Goal: Information Seeking & Learning: Learn about a topic

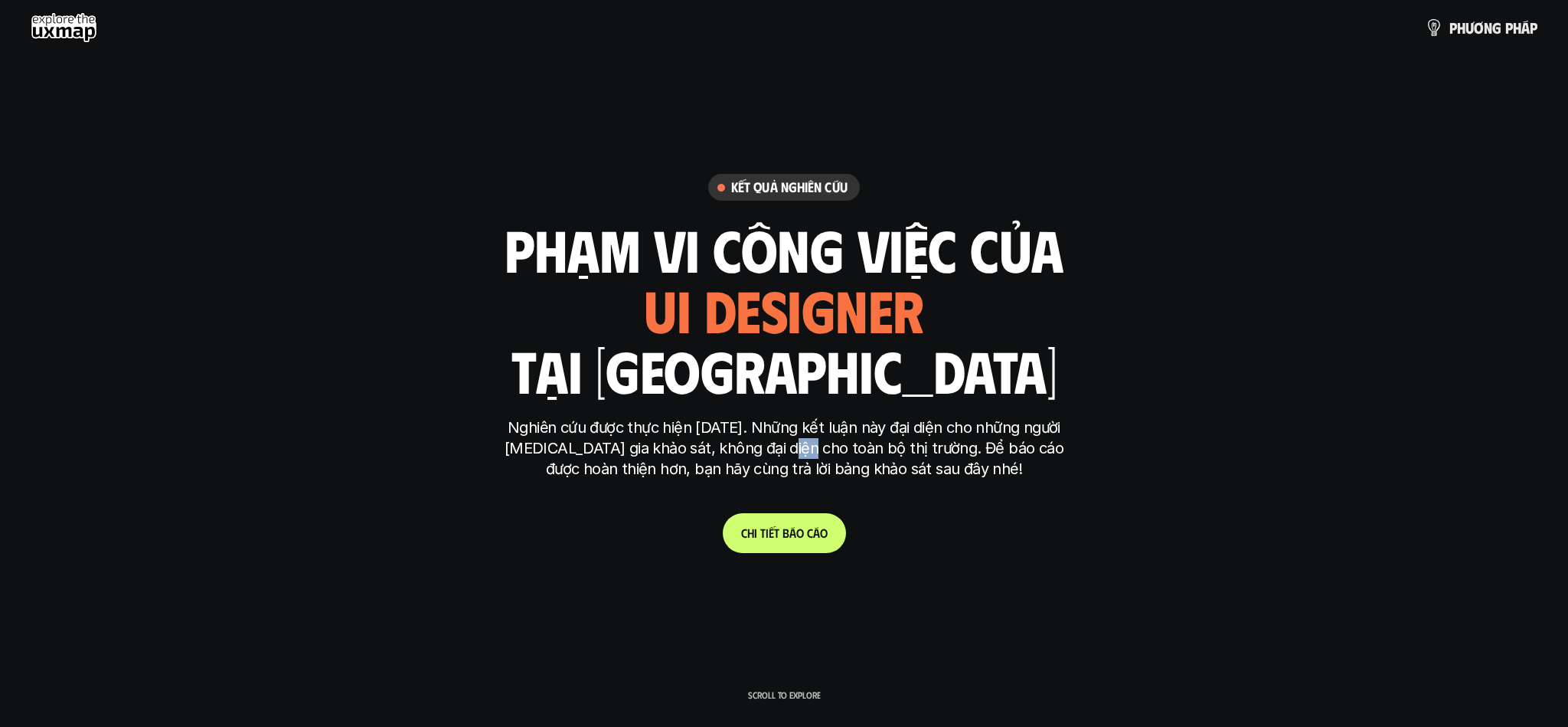
drag, startPoint x: 794, startPoint y: 448, endPoint x: 768, endPoint y: 448, distance: 26.0
click at [768, 448] on p "Nghiên cứu được thực hiện [DATE]. Những kết luận này đại diện cho những người […" at bounding box center [784, 448] width 575 height 62
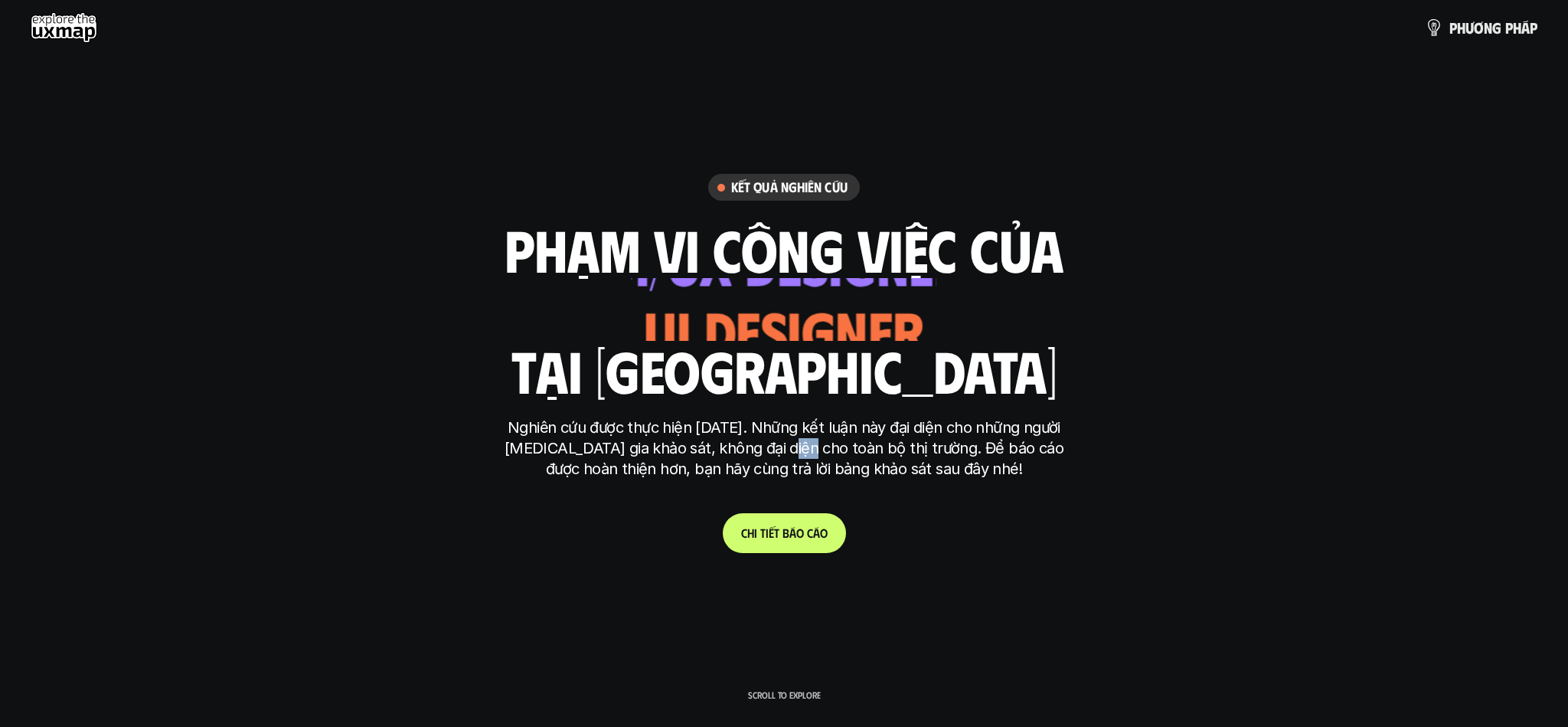
click at [764, 448] on p "Nghiên cứu được thực hiện [DATE]. Những kết luận này đại diện cho những người […" at bounding box center [784, 448] width 575 height 62
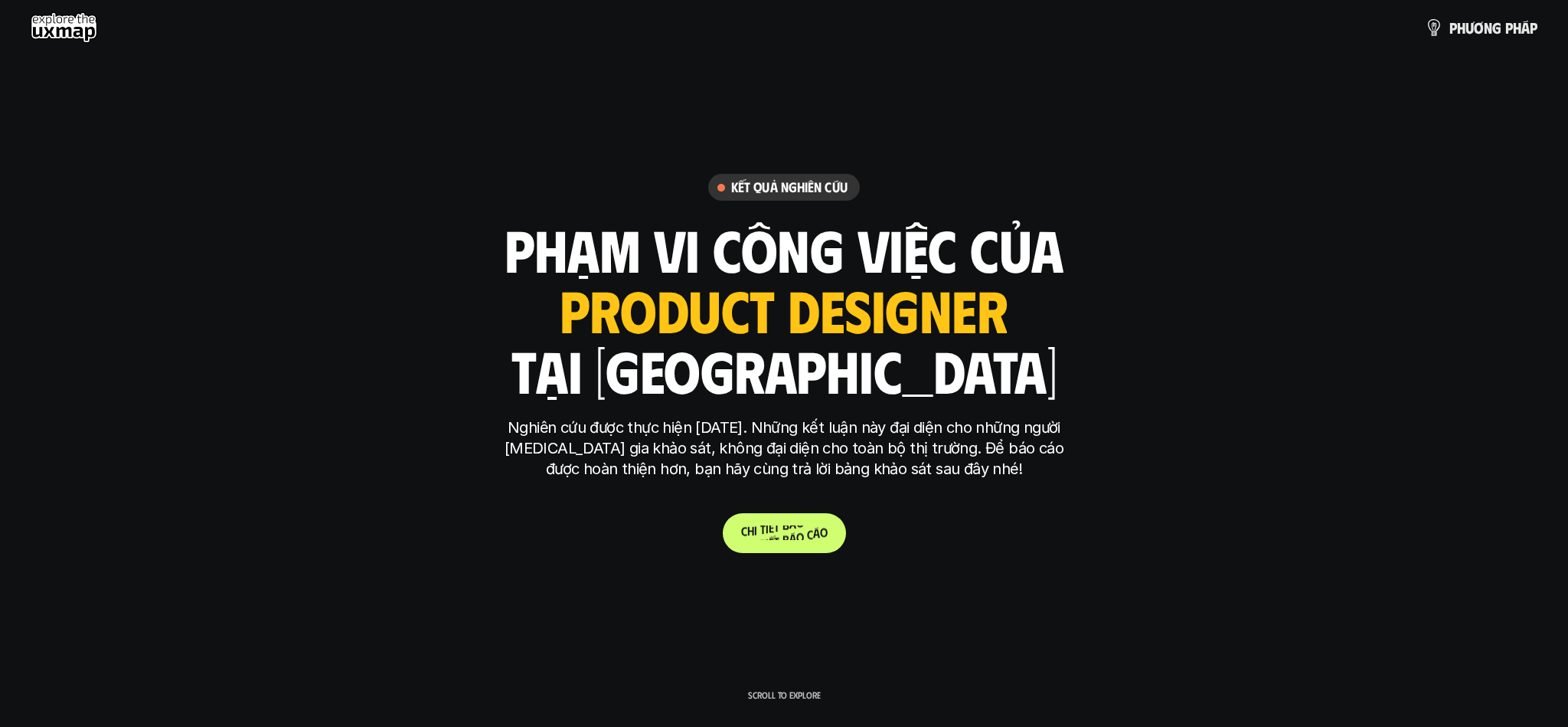
click at [798, 540] on link "C h i t i ế t b á o c á o" at bounding box center [784, 533] width 123 height 40
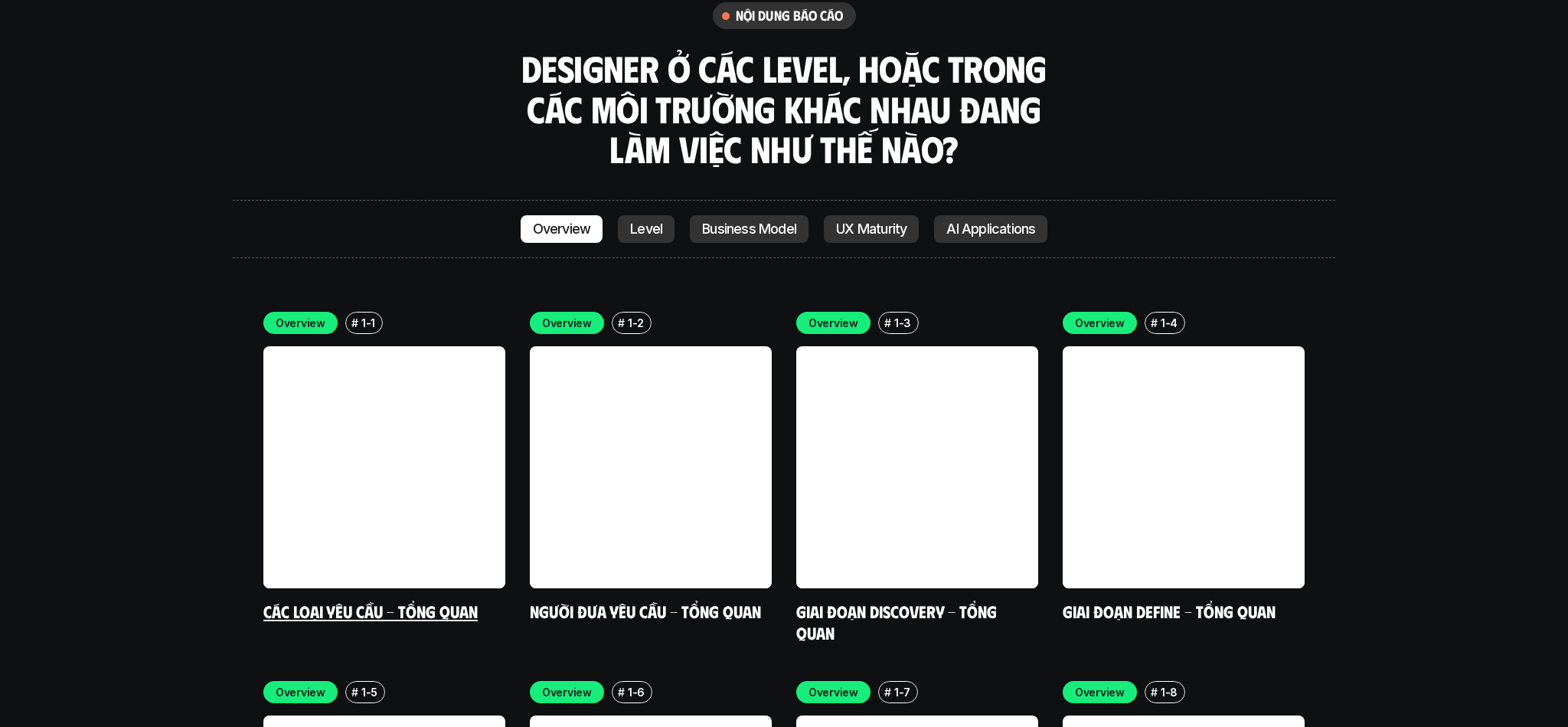
scroll to position [4405, 0]
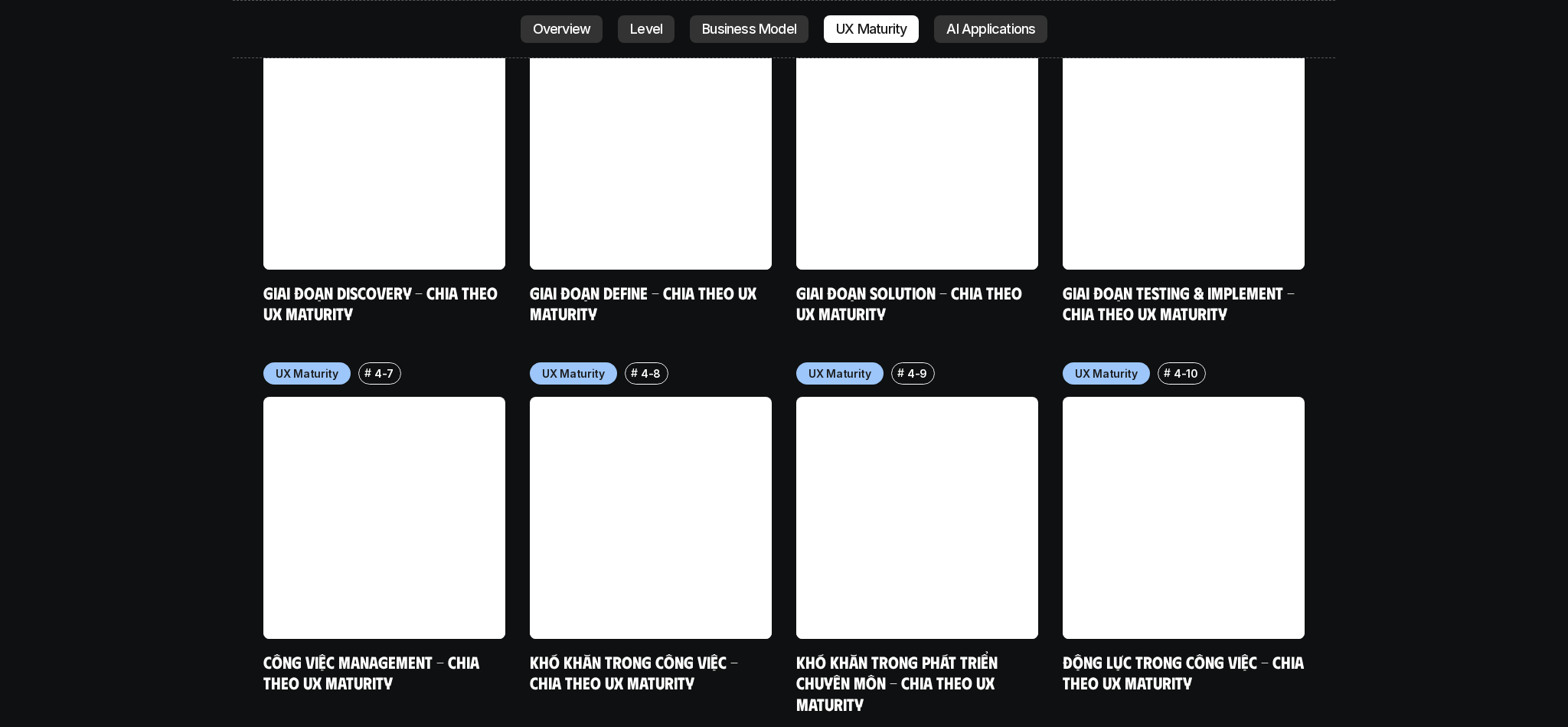
scroll to position [7639, 0]
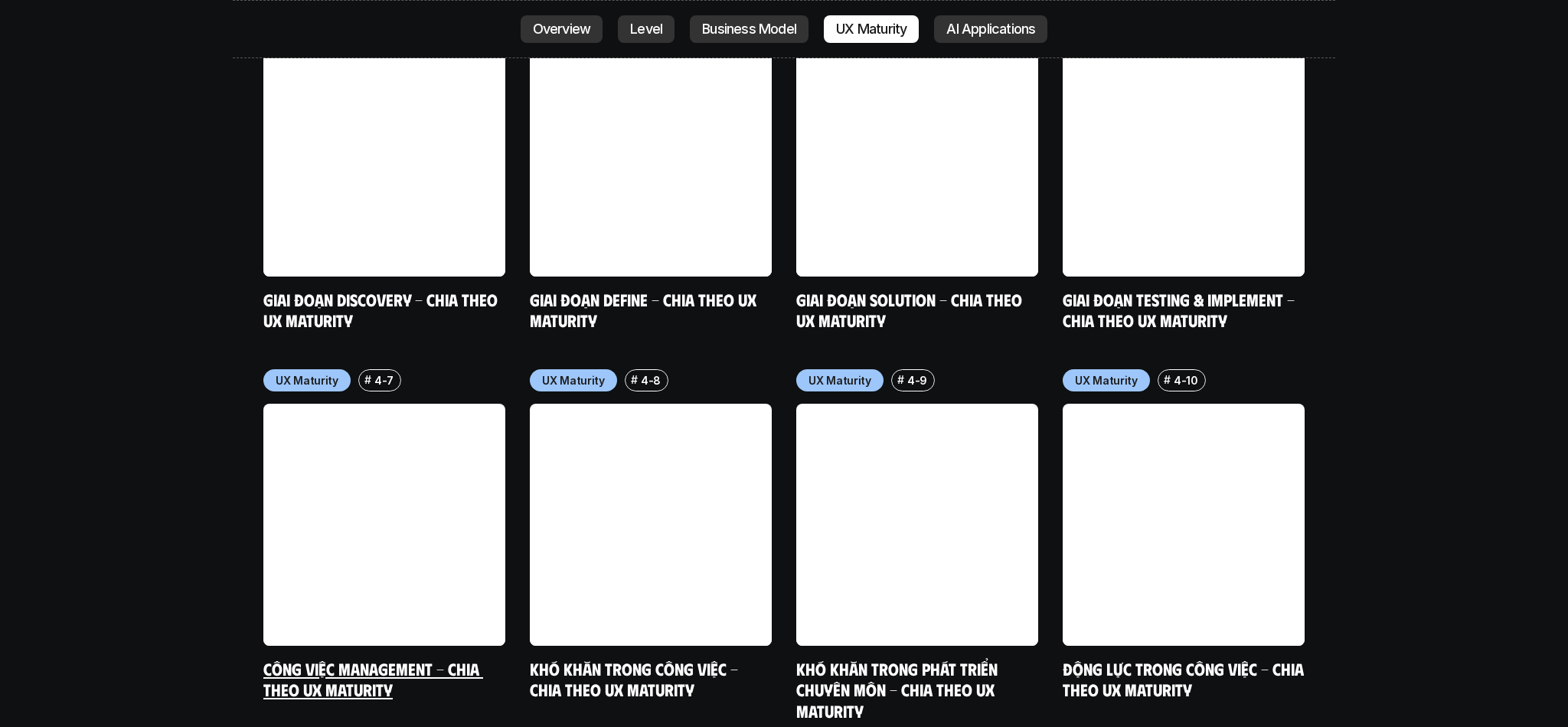
click at [376, 403] on link at bounding box center [384, 524] width 242 height 242
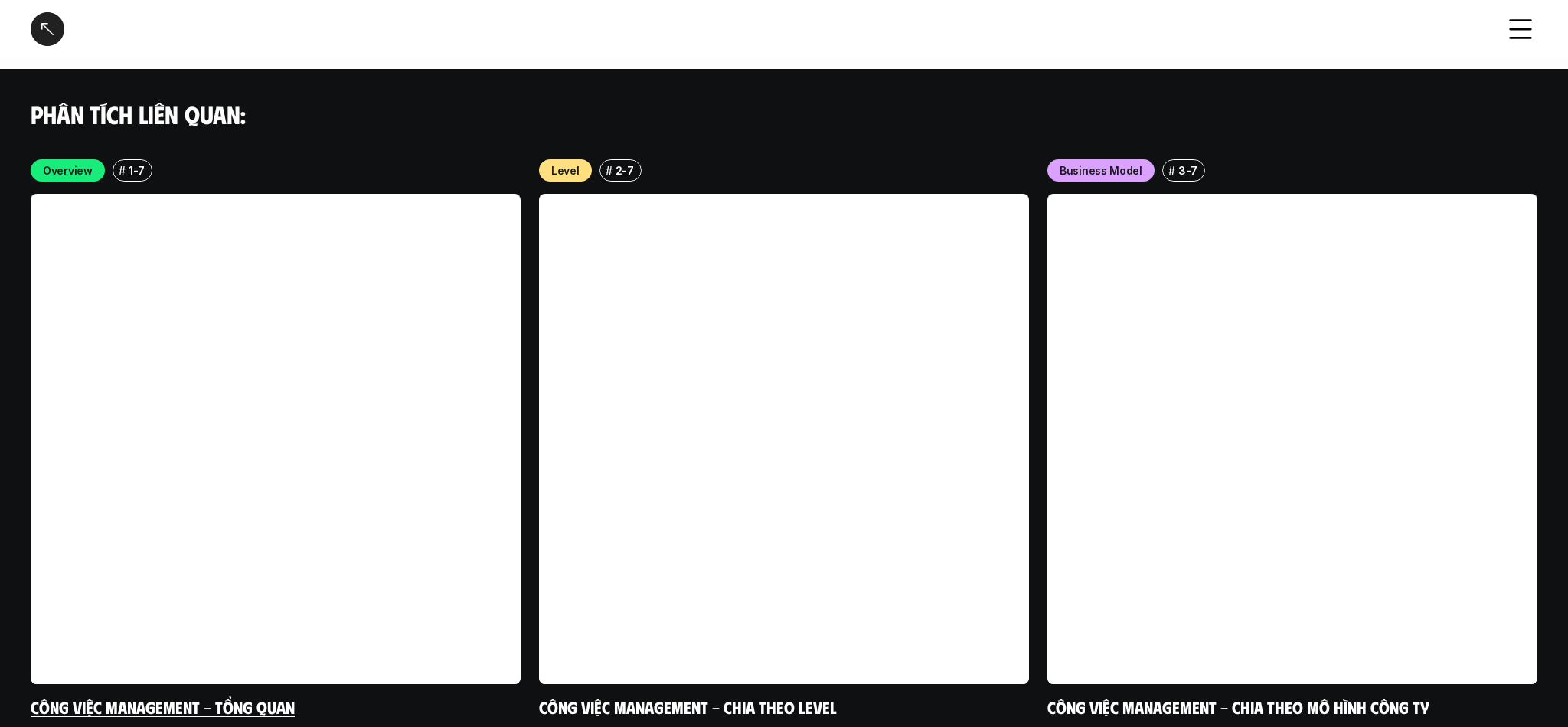
scroll to position [2932, 0]
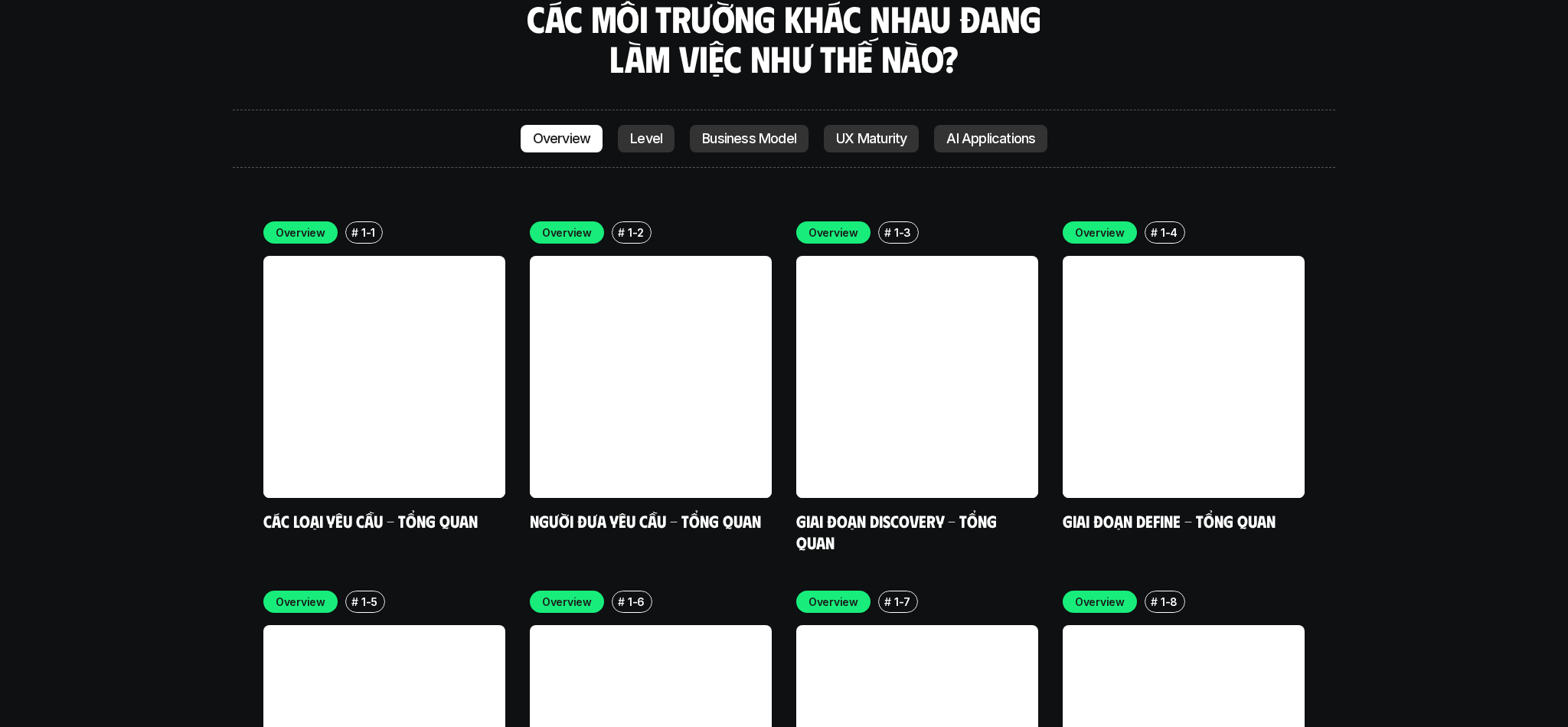
scroll to position [4454, 0]
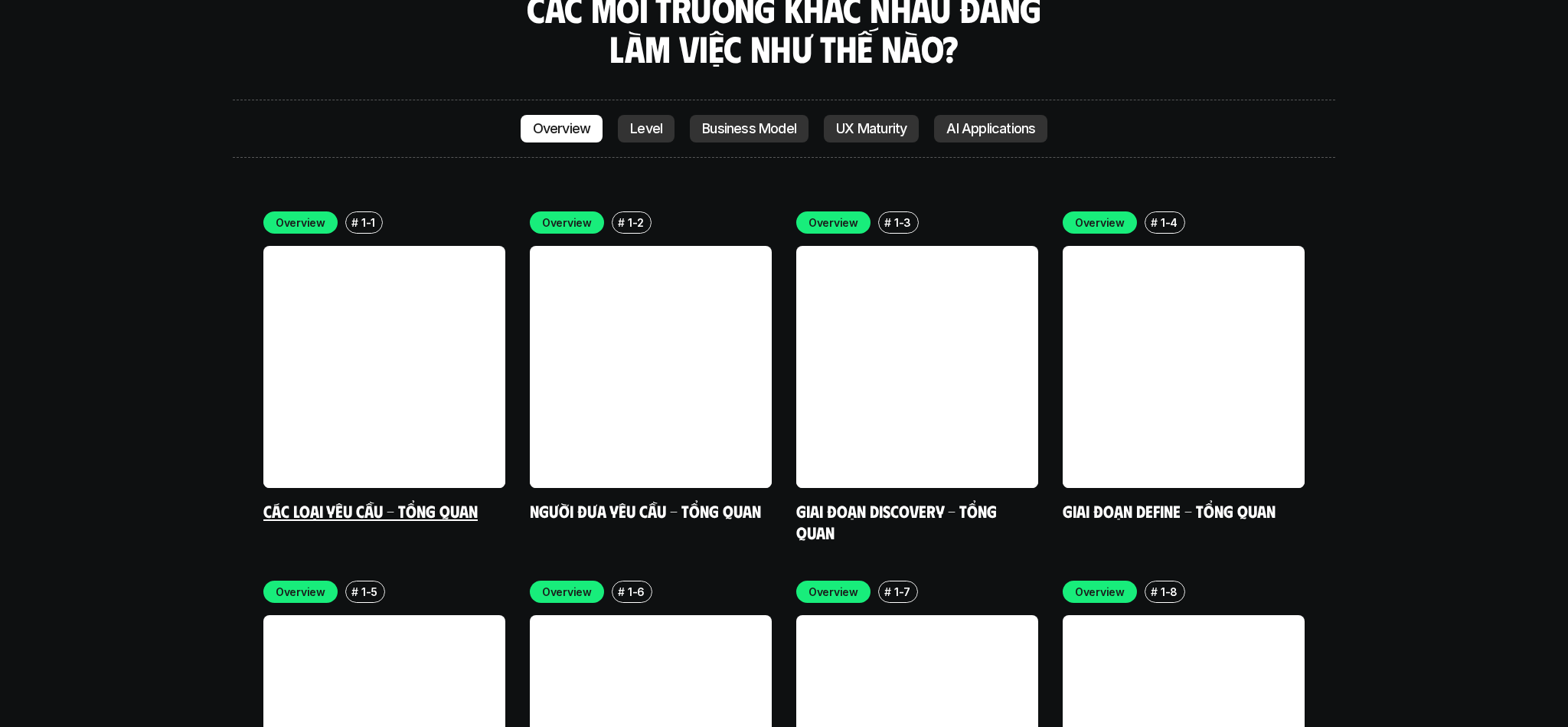
click at [353, 292] on link at bounding box center [384, 366] width 242 height 242
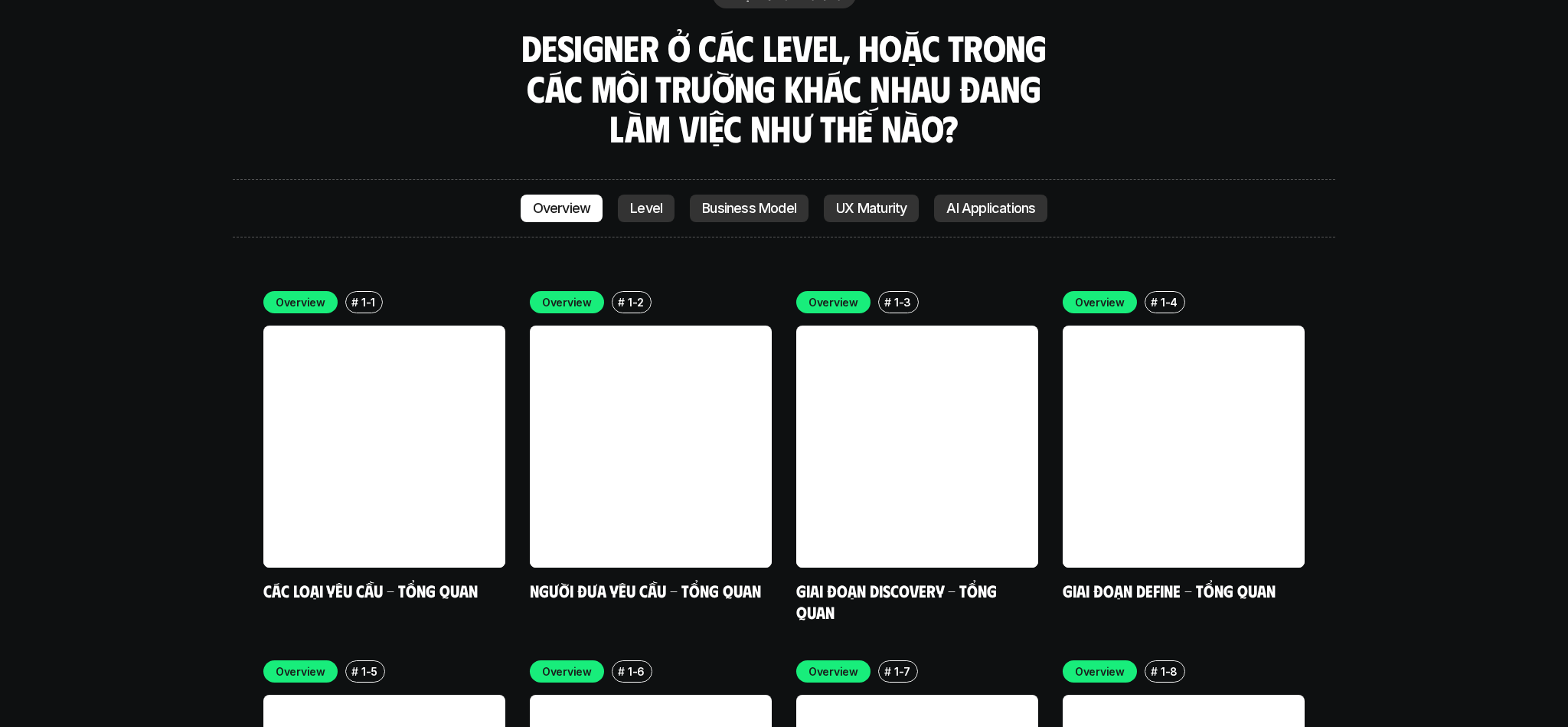
scroll to position [4376, 0]
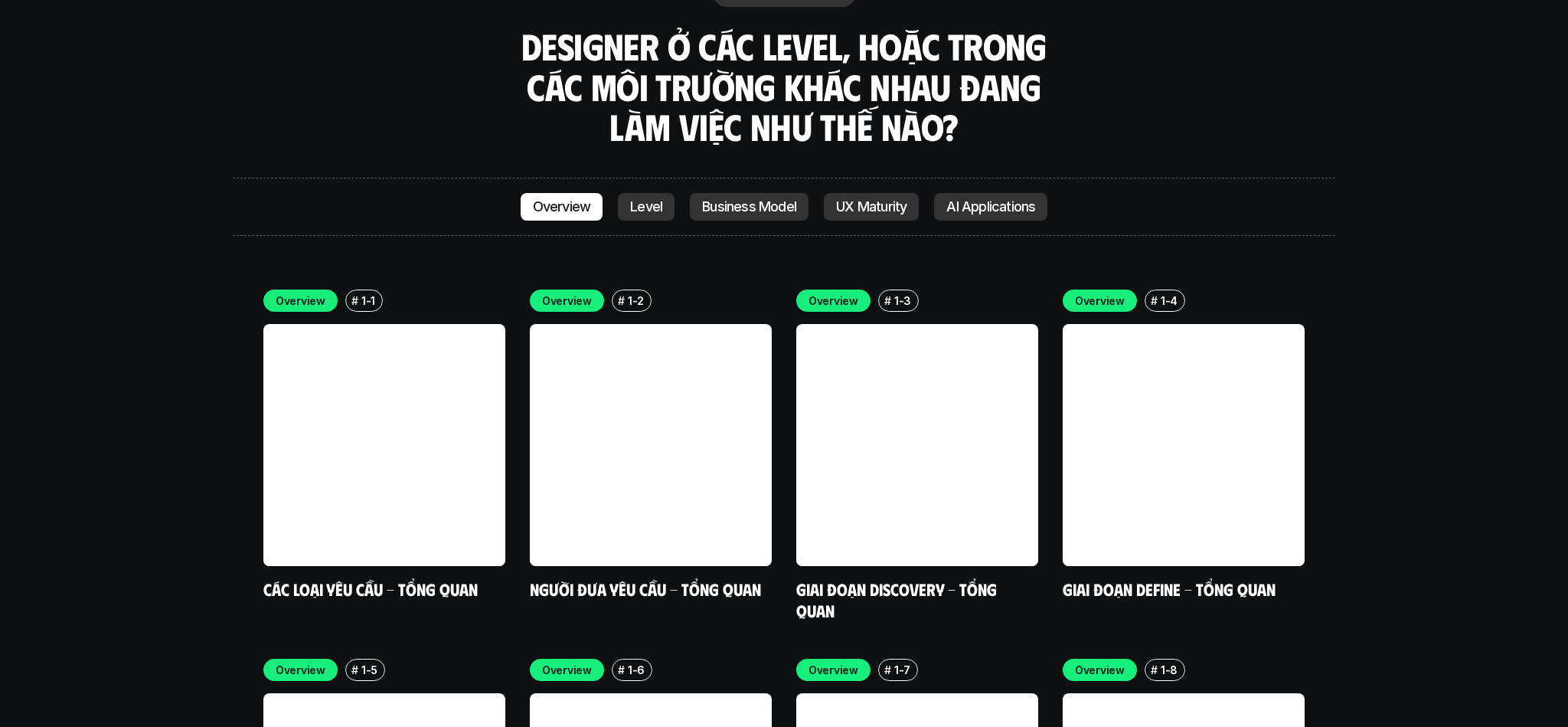
click at [248, 266] on div "Overview # 1-1 Các loại yêu cầu - Tổng quan Overview # 1-2 Người đưa yêu cầu - …" at bounding box center [784, 628] width 1102 height 723
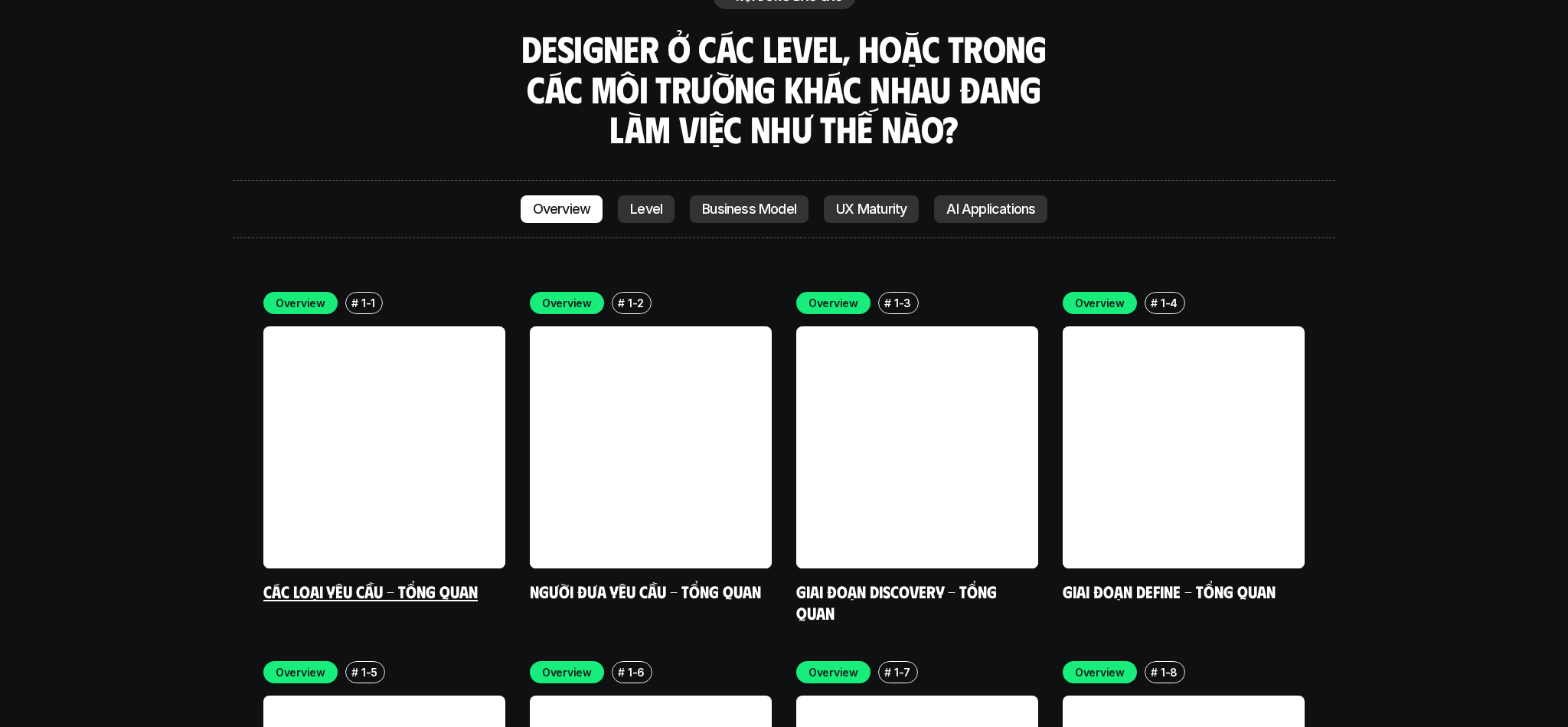
click at [276, 326] on link at bounding box center [384, 447] width 242 height 242
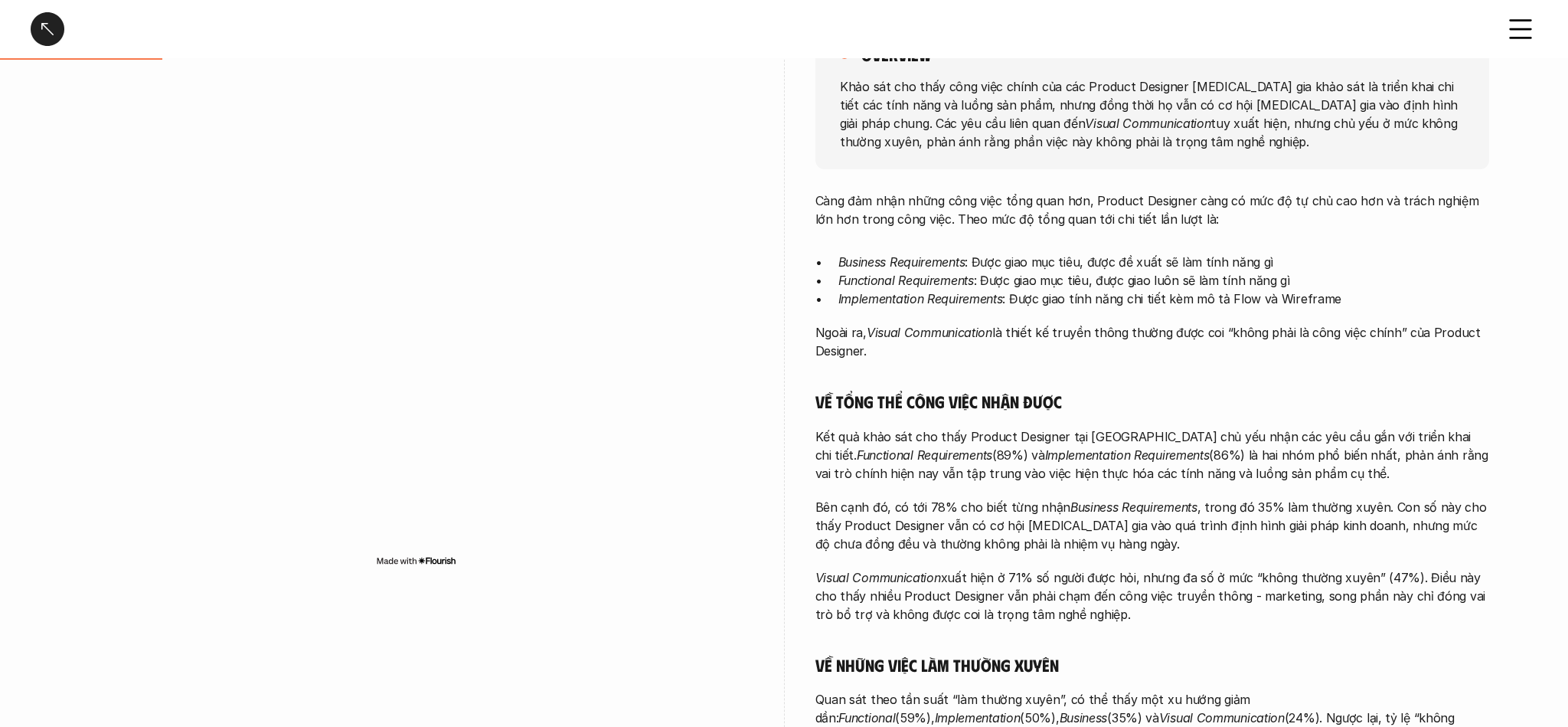
scroll to position [228, 0]
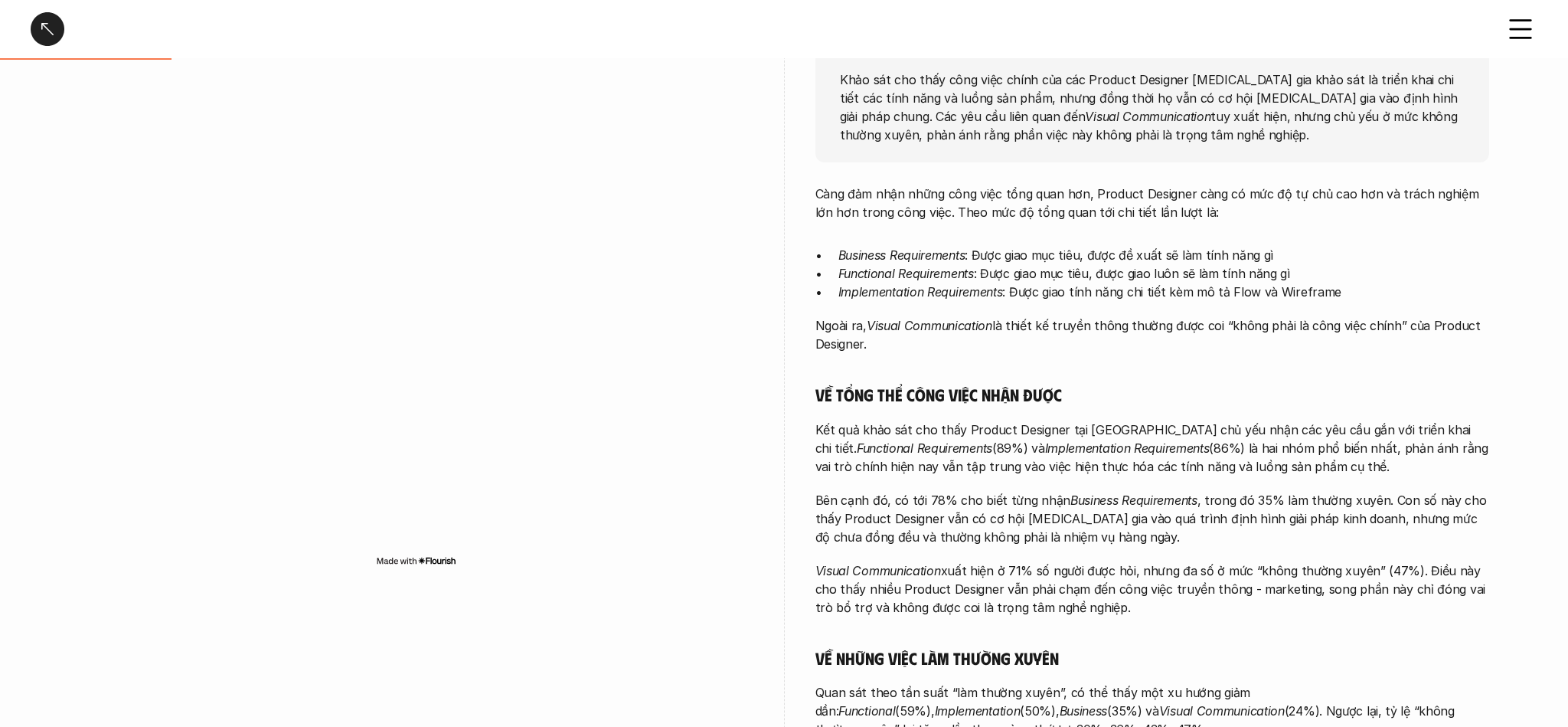
drag, startPoint x: 941, startPoint y: 106, endPoint x: 958, endPoint y: 170, distance: 66.2
click at [958, 170] on div "overview Khảo sát cho thấy công việc chính của các Product Designer [MEDICAL_DA…" at bounding box center [1152, 427] width 674 height 893
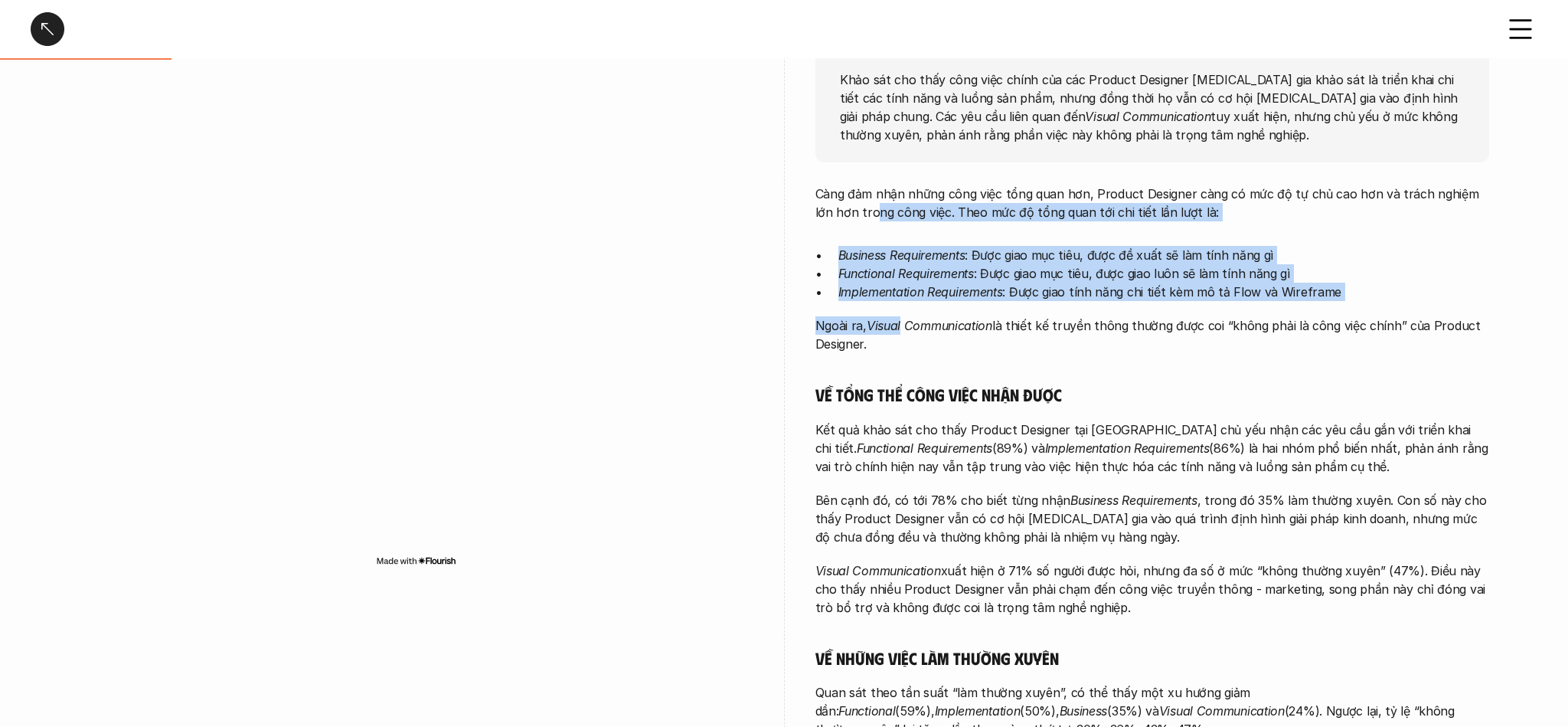
drag, startPoint x: 859, startPoint y: 230, endPoint x: 904, endPoint y: 322, distance: 102.4
click at [904, 322] on div "Càng đảm nhận những công việc tổng quan hơn, Product Designer càng có mức độ tự…" at bounding box center [1152, 505] width 674 height 643
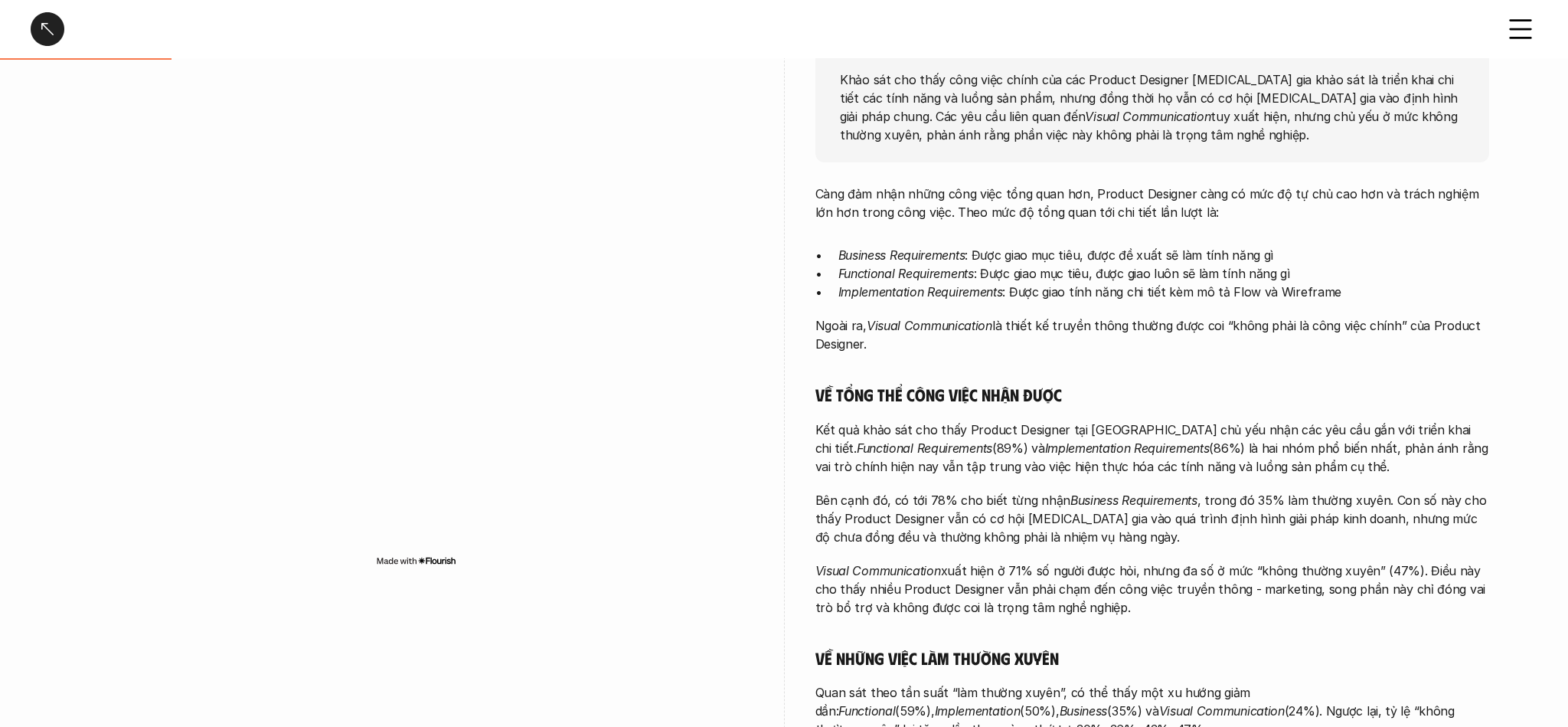
click at [910, 322] on em "Visual Communication" at bounding box center [929, 325] width 126 height 15
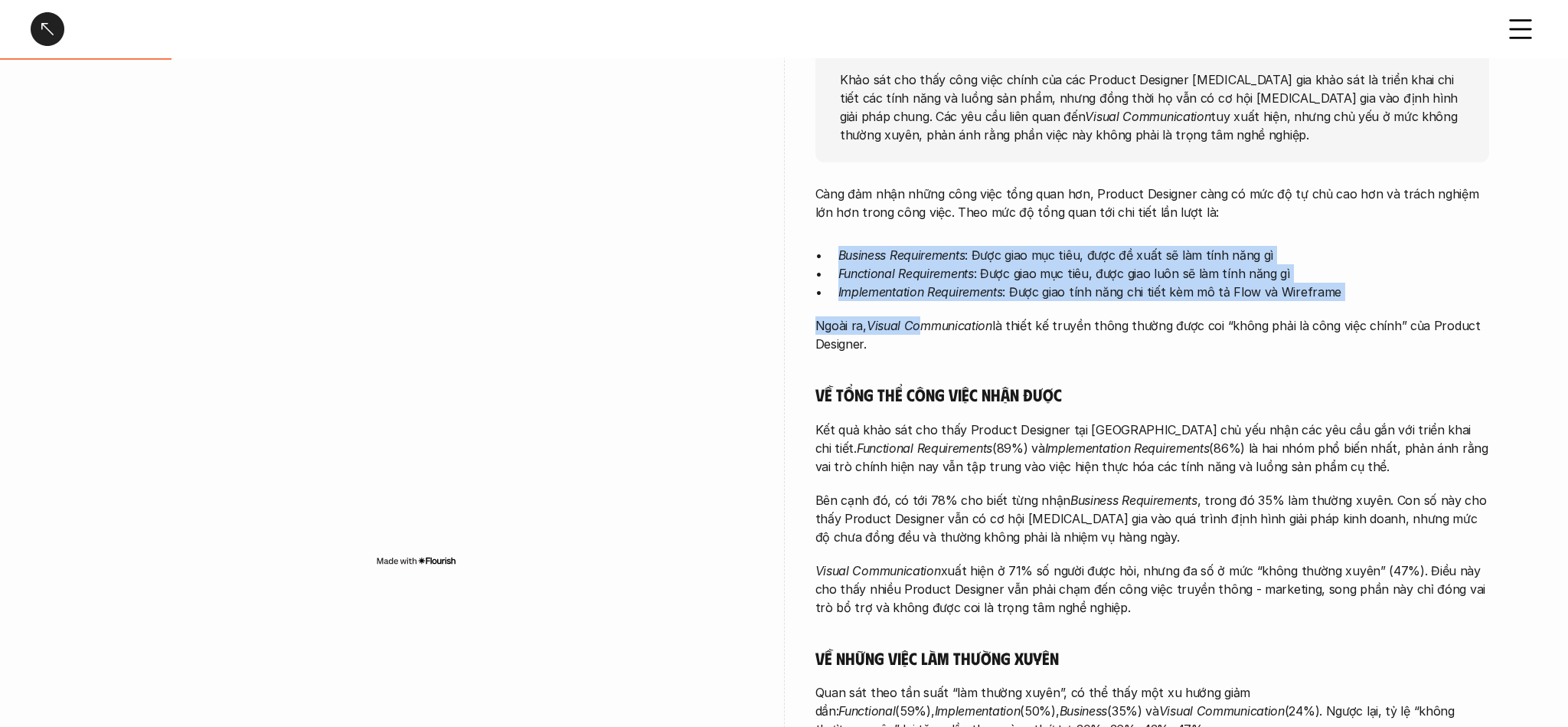
drag, startPoint x: 923, startPoint y: 333, endPoint x: 906, endPoint y: 235, distance: 99.5
click at [906, 235] on div "Càng đảm nhận những công việc tổng quan hơn, Product Designer càng có mức độ tự…" at bounding box center [1152, 505] width 674 height 643
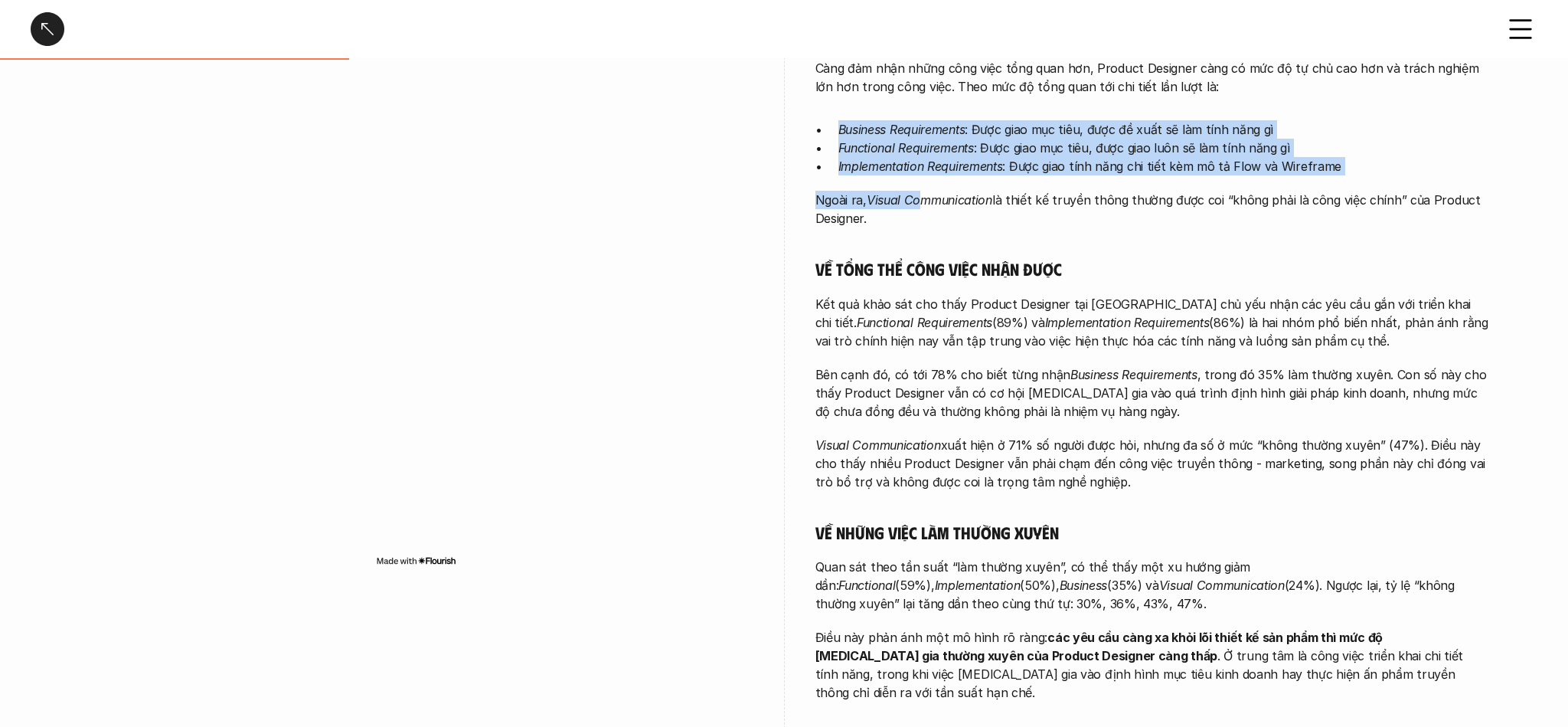
scroll to position [387, 0]
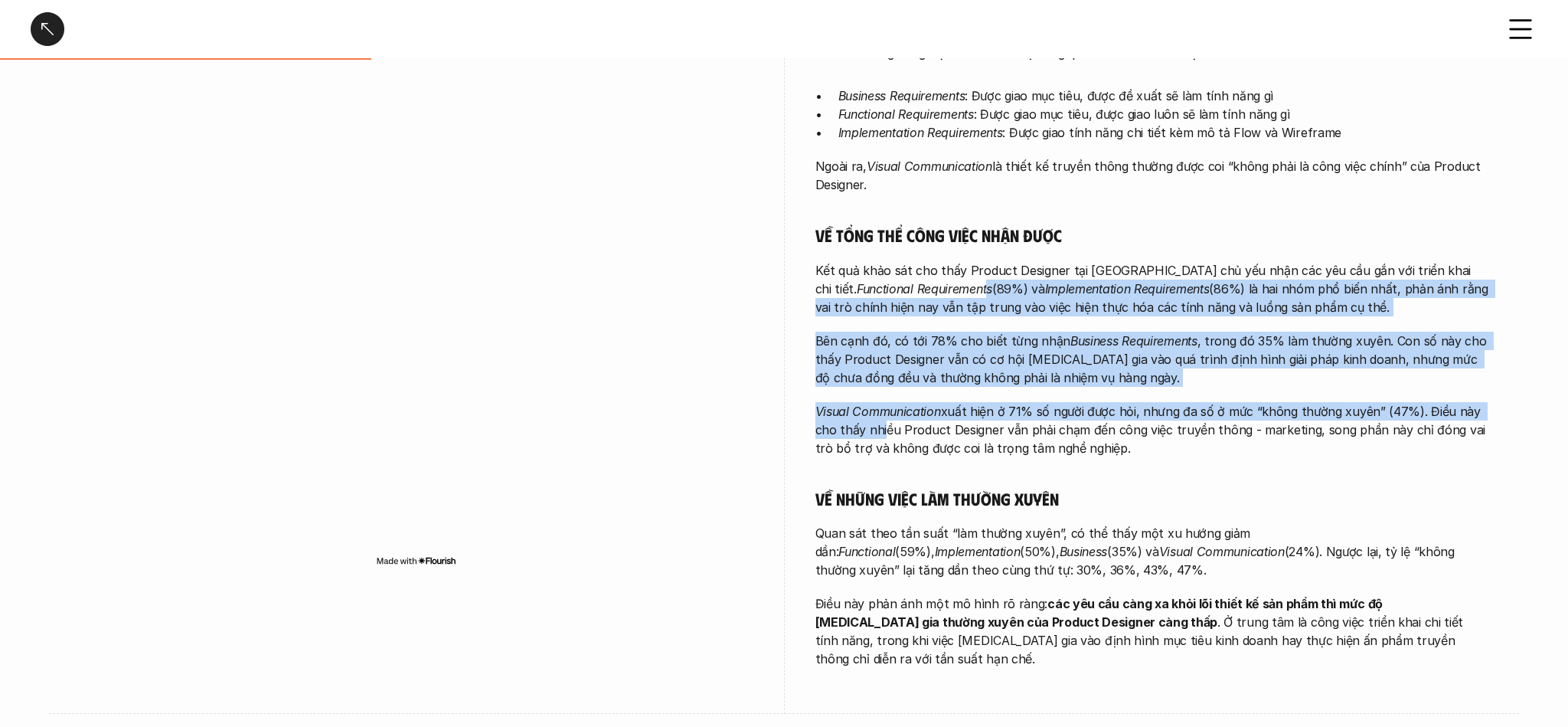
drag, startPoint x: 884, startPoint y: 279, endPoint x: 879, endPoint y: 435, distance: 156.1
click at [879, 435] on div "Càng đảm nhận những công việc tổng quan hơn, Product Designer càng có mức độ tự…" at bounding box center [1152, 347] width 674 height 643
click at [881, 435] on p "Visual Communication xuất hiện ở 71% số người được hỏi, nhưng đa số ở mức “khôn…" at bounding box center [1152, 430] width 674 height 55
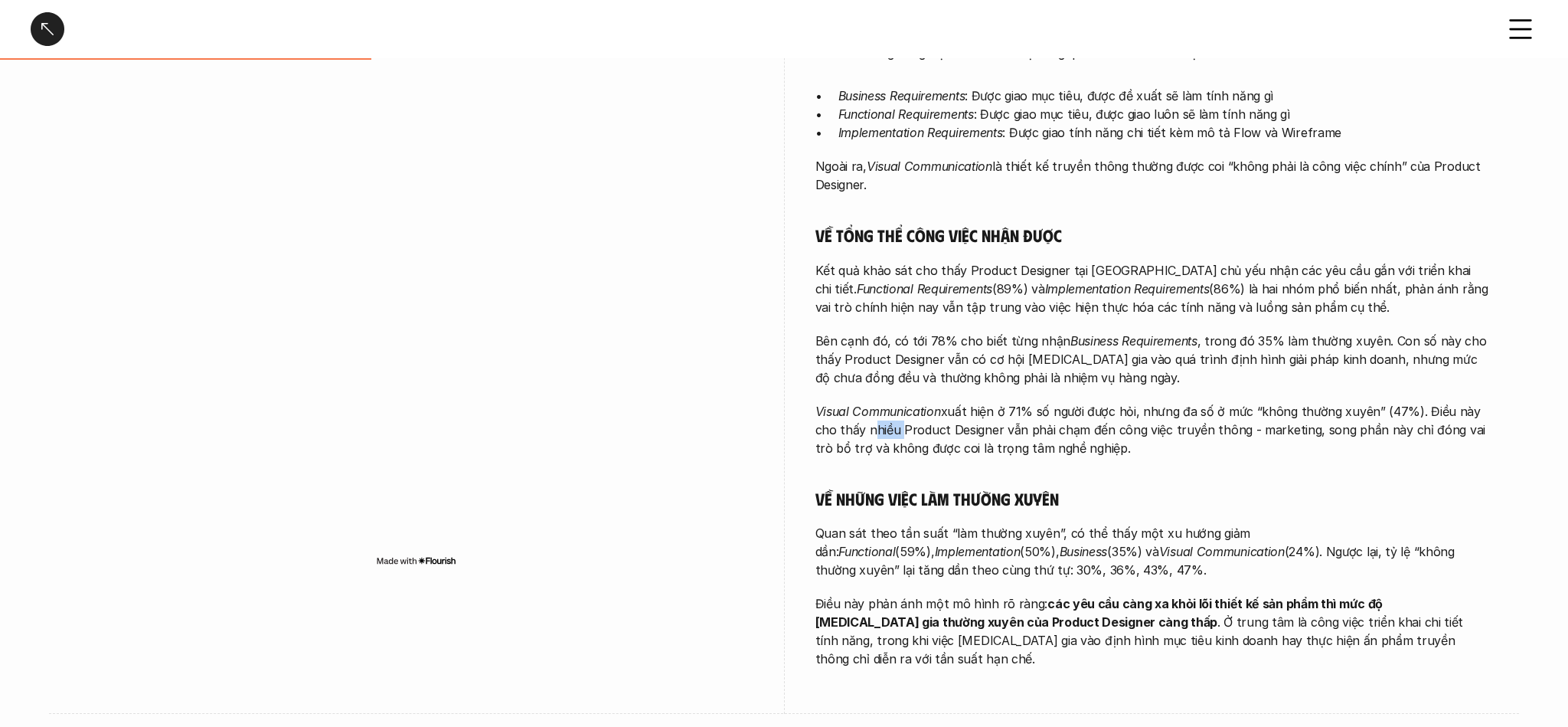
click at [881, 435] on p "Visual Communication xuất hiện ở 71% số người được hỏi, nhưng đa số ở mức “khôn…" at bounding box center [1152, 430] width 674 height 55
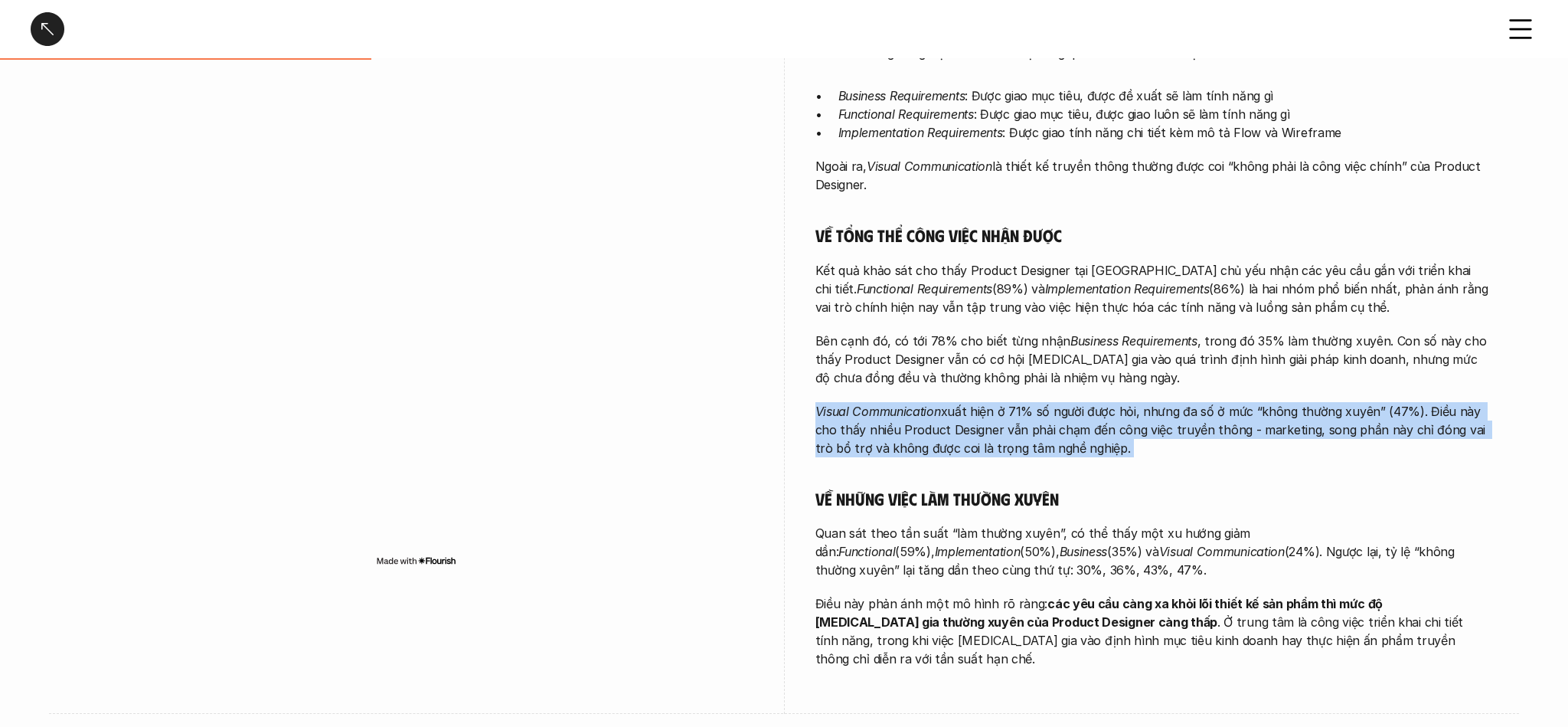
click at [881, 435] on p "Visual Communication xuất hiện ở 71% số người được hỏi, nhưng đa số ở mức “khôn…" at bounding box center [1152, 430] width 674 height 55
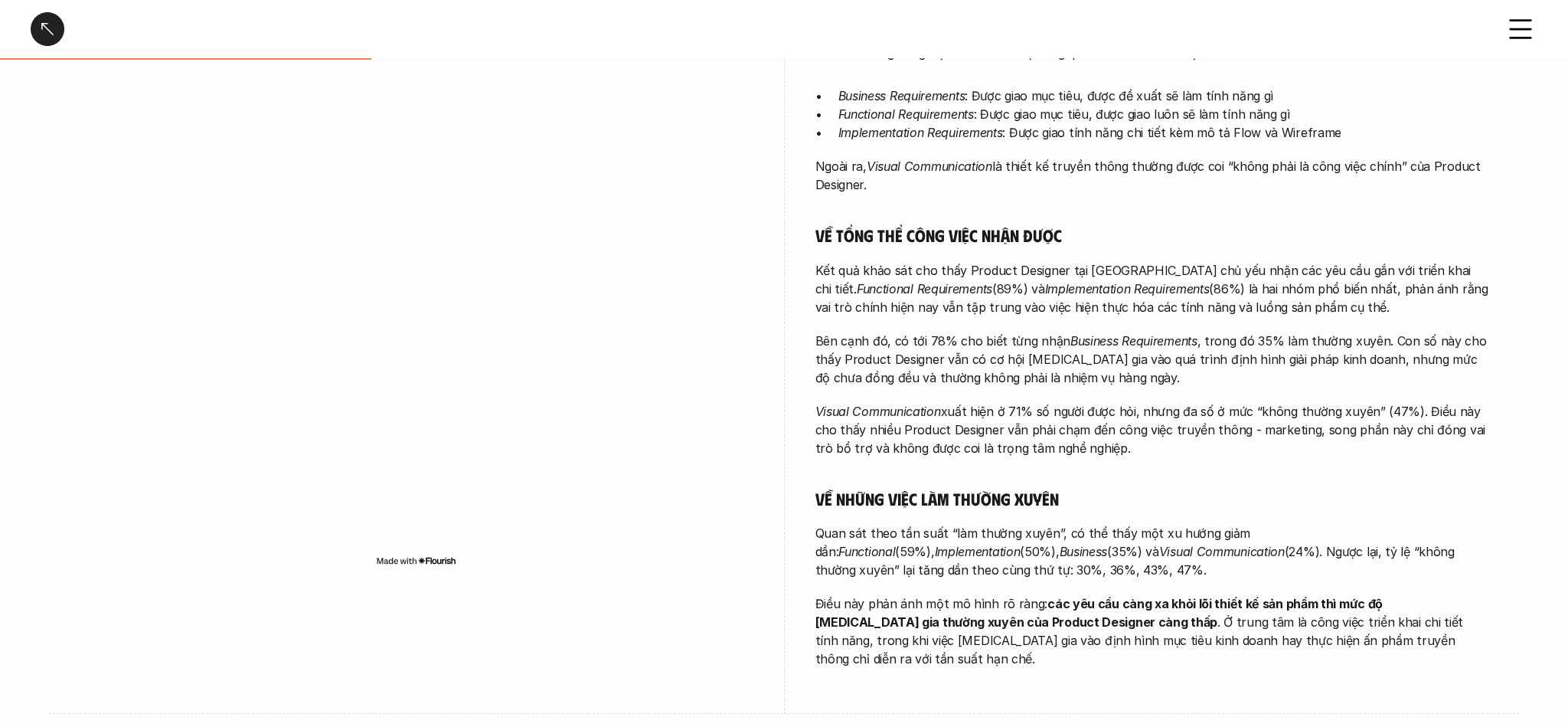
click at [877, 355] on p "Bên cạnh đó, có tới 78% cho biết từng nhận Business Requirements , trong đó 35%…" at bounding box center [1152, 360] width 674 height 55
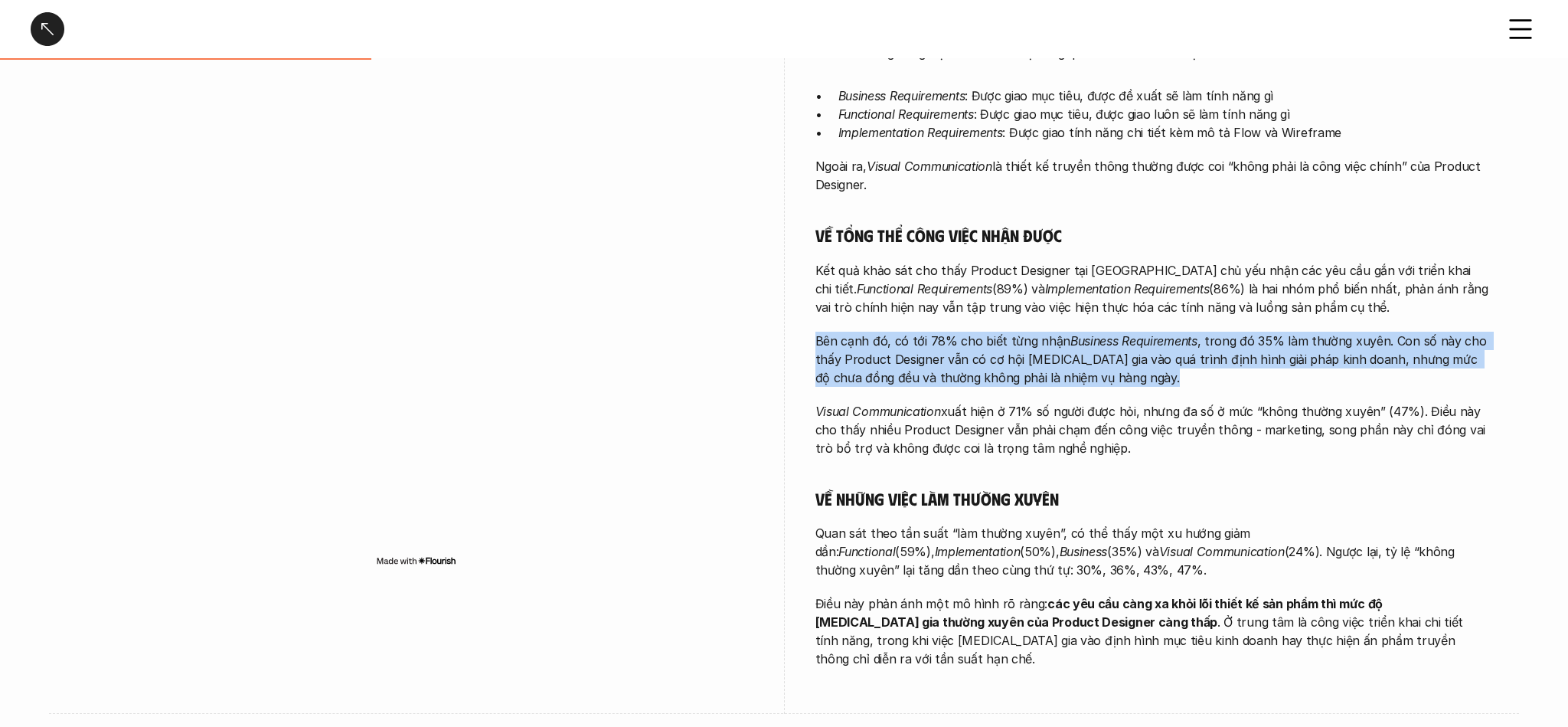
click at [877, 355] on p "Bên cạnh đó, có tới 78% cho biết từng nhận Business Requirements , trong đó 35%…" at bounding box center [1152, 360] width 674 height 55
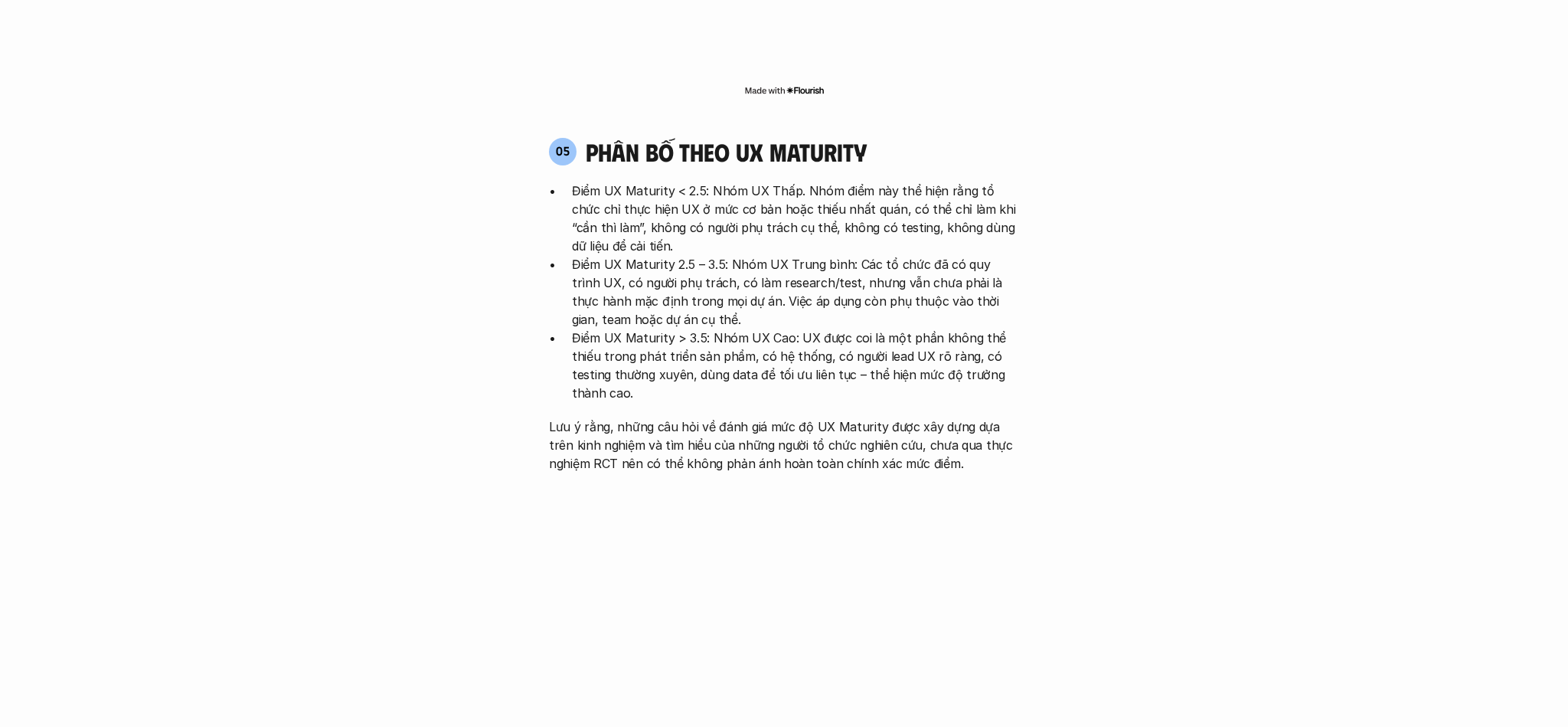
scroll to position [3118, 0]
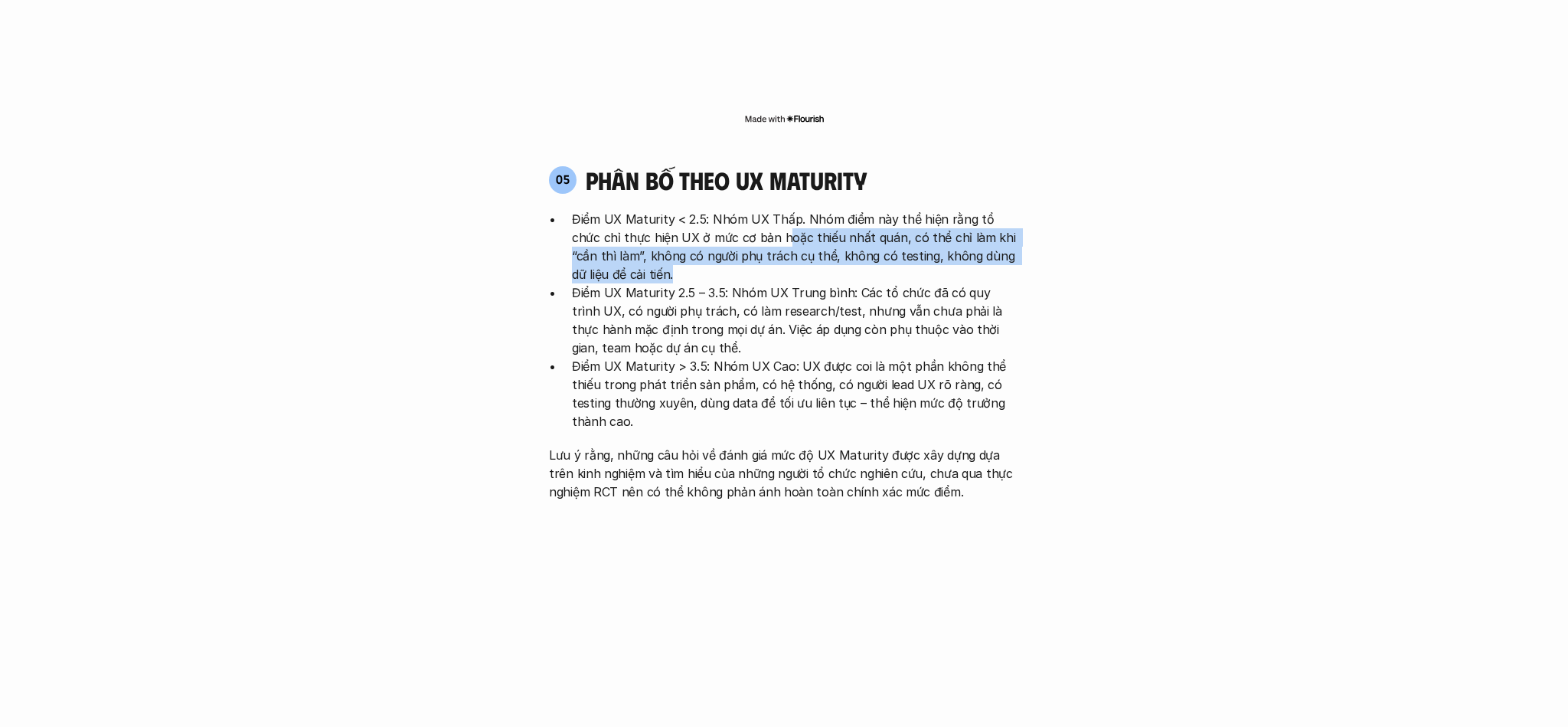
drag, startPoint x: 754, startPoint y: 136, endPoint x: 754, endPoint y: 186, distance: 50.0
click at [754, 210] on p "Điểm UX Maturity < 2.5: Nhóm UX Thấp. Nhóm điểm này thể hiện rằng tổ chức chỉ t…" at bounding box center [794, 247] width 447 height 73
click at [750, 210] on p "Điểm UX Maturity < 2.5: Nhóm UX Thấp. Nhóm điểm này thể hiện rằng tổ chức chỉ t…" at bounding box center [794, 247] width 447 height 73
drag, startPoint x: 750, startPoint y: 174, endPoint x: 726, endPoint y: 145, distance: 37.6
click at [726, 210] on p "Điểm UX Maturity < 2.5: Nhóm UX Thấp. Nhóm điểm này thể hiện rằng tổ chức chỉ t…" at bounding box center [794, 247] width 447 height 73
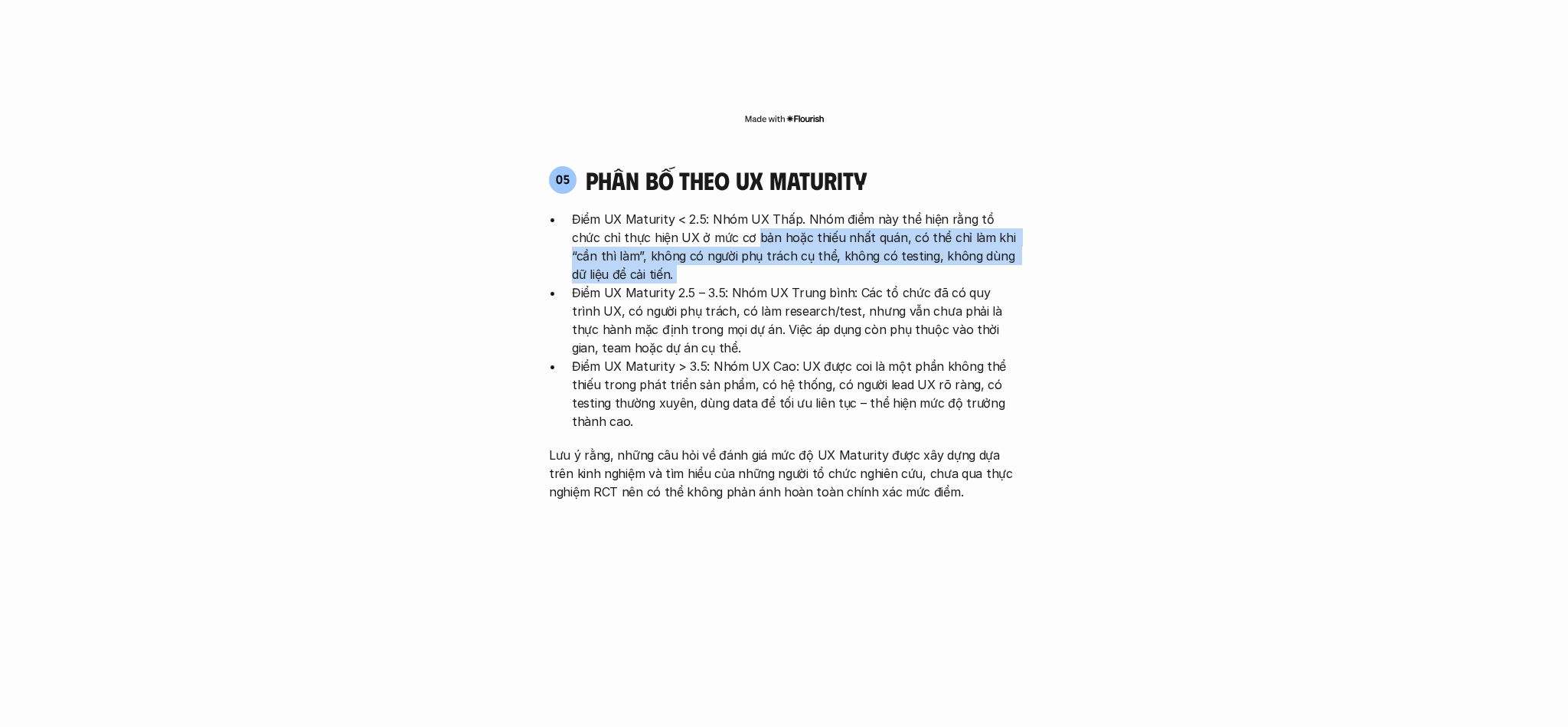
click at [726, 210] on p "Điểm UX Maturity < 2.5: Nhóm UX Thấp. Nhóm điểm này thể hiện rằng tổ chức chỉ t…" at bounding box center [794, 247] width 447 height 73
drag, startPoint x: 630, startPoint y: 147, endPoint x: 634, endPoint y: 188, distance: 41.2
click at [634, 210] on p "Điểm UX Maturity < 2.5: Nhóm UX Thấp. Nhóm điểm này thể hiện rằng tổ chức chỉ t…" at bounding box center [794, 247] width 447 height 73
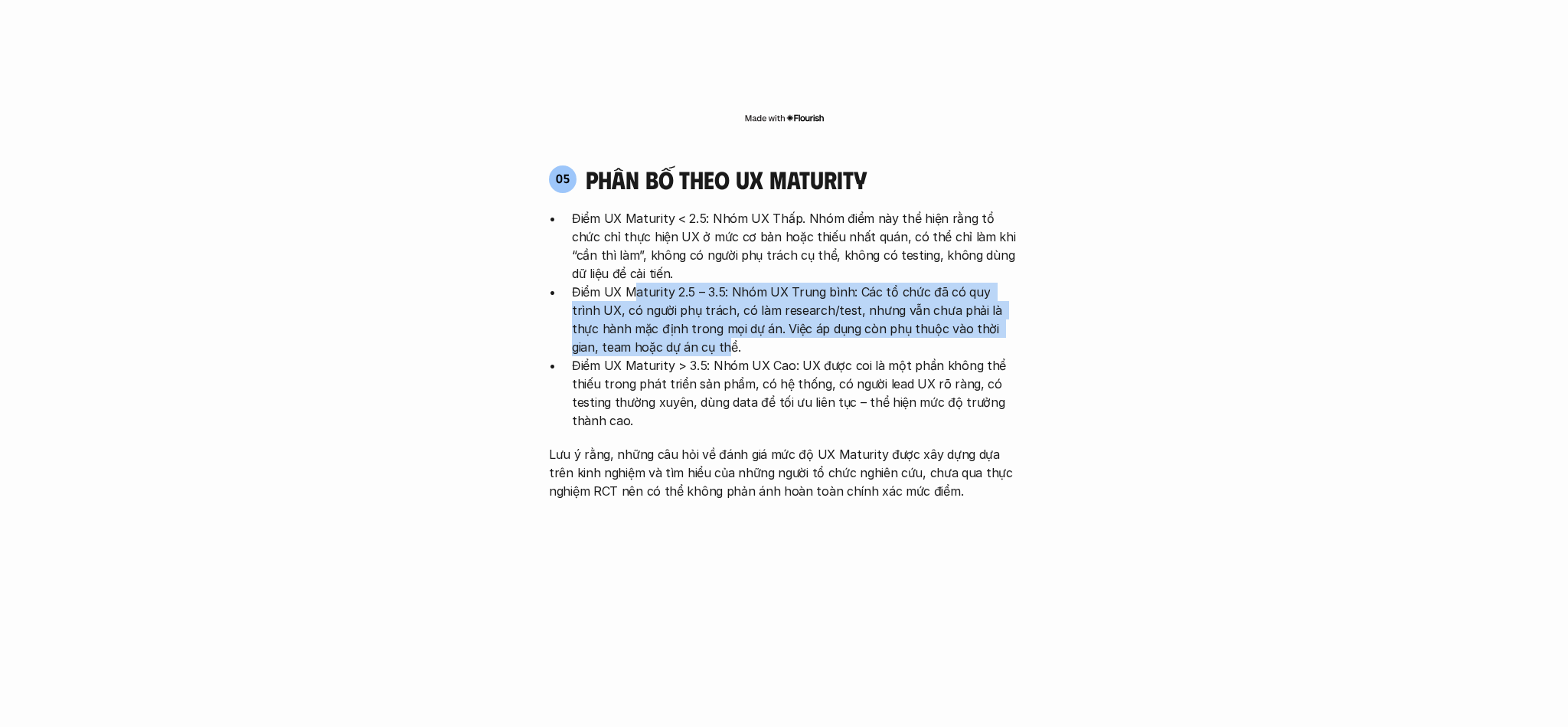
drag, startPoint x: 636, startPoint y: 194, endPoint x: 638, endPoint y: 259, distance: 65.0
click at [638, 282] on p "Điểm UX Maturity 2.5 – 3.5: Nhóm UX Trung bình: Các tổ chức đã có quy trình UX,…" at bounding box center [794, 319] width 447 height 73
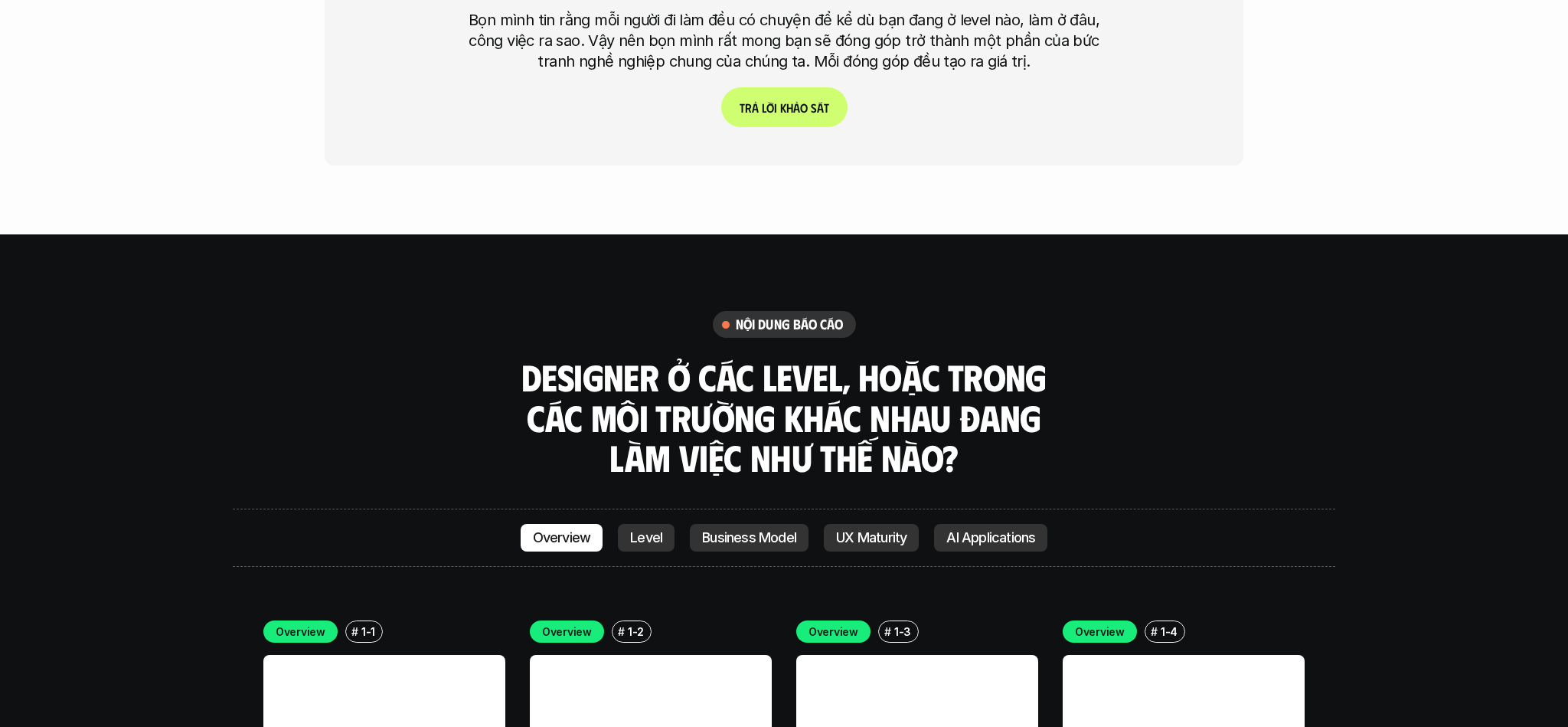
scroll to position [4052, 0]
